Goal: Download file/media

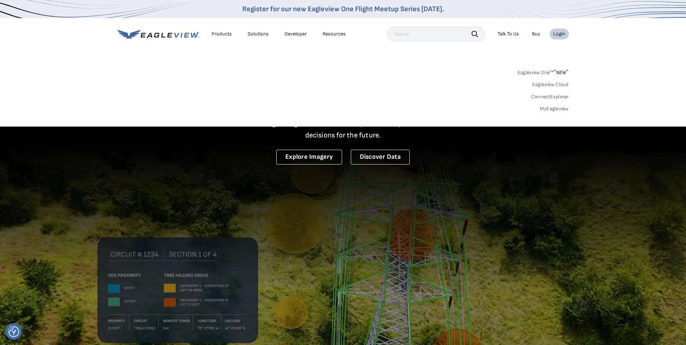
click at [555, 107] on link "MyEagleview" at bounding box center [554, 109] width 29 height 7
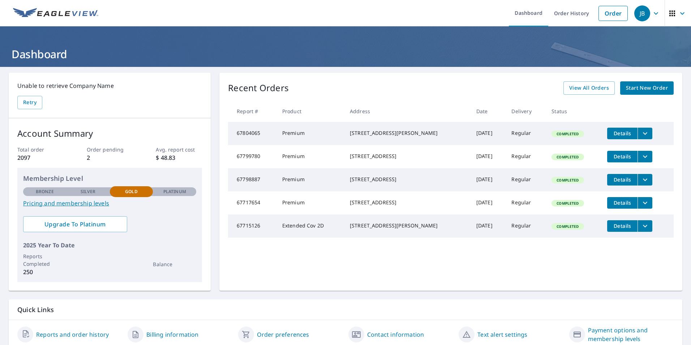
click at [641, 131] on icon "filesDropdownBtn-67804065" at bounding box center [645, 133] width 9 height 9
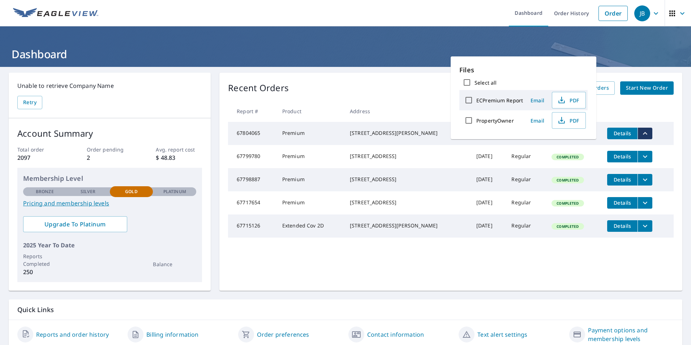
click at [468, 101] on input "ECPremium Report" at bounding box center [468, 100] width 15 height 15
checkbox input "true"
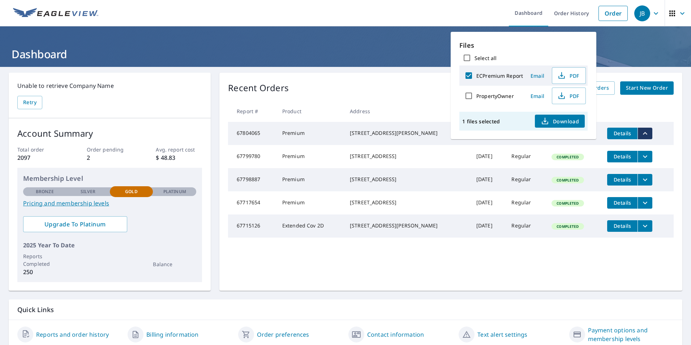
click at [551, 120] on span "Download" at bounding box center [560, 121] width 38 height 9
click at [370, 92] on div "Recent Orders View All Orders Start New Order" at bounding box center [451, 87] width 446 height 13
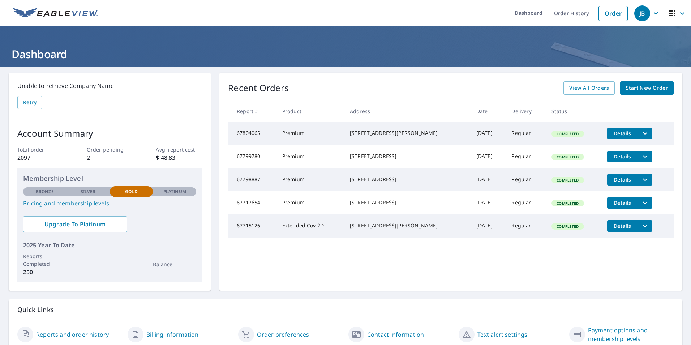
click at [641, 207] on icon "filesDropdownBtn-67717654" at bounding box center [645, 203] width 9 height 9
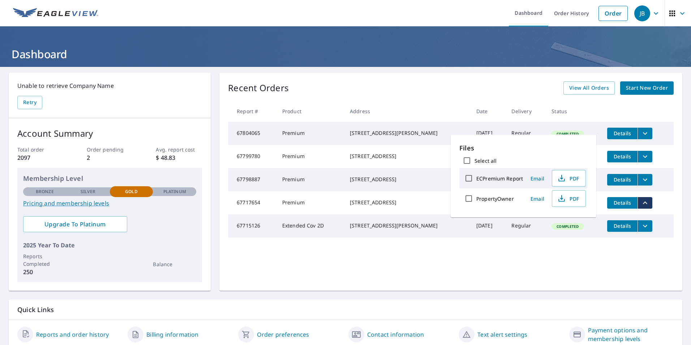
click at [482, 181] on label "ECPremium Report" at bounding box center [500, 178] width 47 height 7
click at [477, 181] on input "ECPremium Report" at bounding box center [468, 178] width 15 height 15
checkbox input "true"
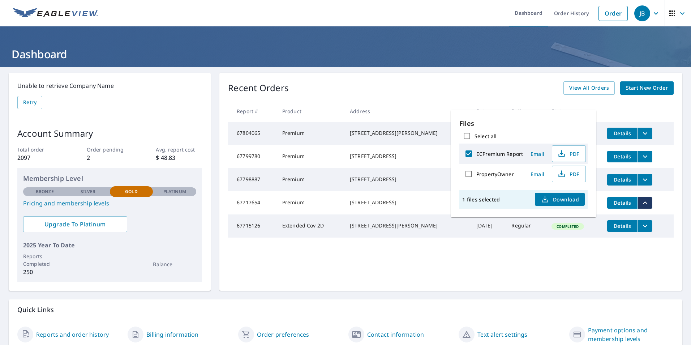
click at [564, 197] on span "Download" at bounding box center [560, 199] width 38 height 9
click at [426, 51] on h1 "Dashboard" at bounding box center [346, 54] width 674 height 15
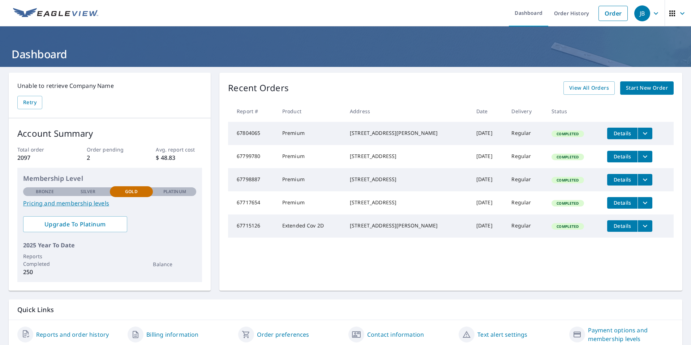
click at [641, 133] on icon "filesDropdownBtn-67804065" at bounding box center [645, 133] width 9 height 9
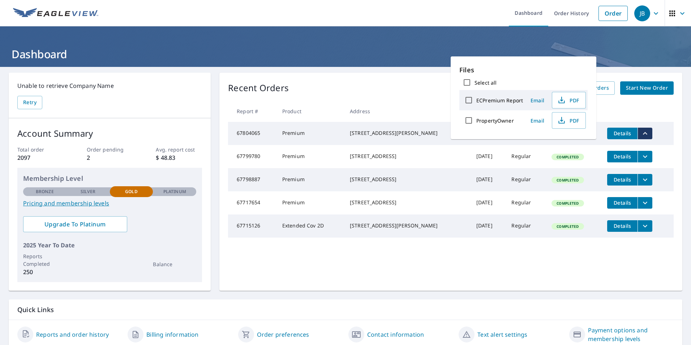
click at [484, 105] on div "ECPremium Report" at bounding box center [492, 100] width 62 height 15
click at [485, 101] on label "ECPremium Report" at bounding box center [500, 100] width 47 height 7
click at [477, 101] on input "ECPremium Report" at bounding box center [468, 100] width 15 height 15
checkbox input "true"
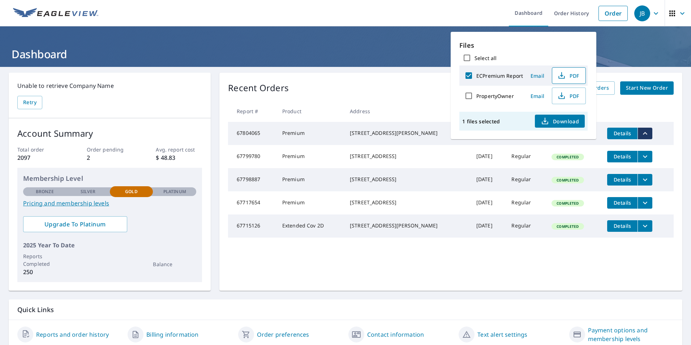
click at [572, 73] on span "PDF" at bounding box center [568, 75] width 23 height 9
